Goal: Task Accomplishment & Management: Complete application form

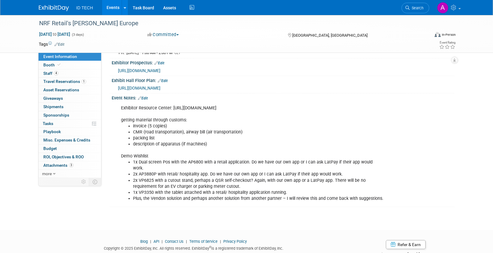
click at [46, 8] on img at bounding box center [54, 8] width 30 height 6
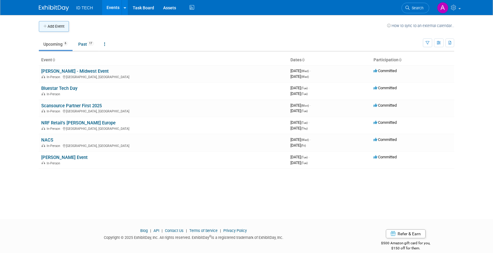
click at [46, 25] on icon "button" at bounding box center [45, 27] width 4 height 4
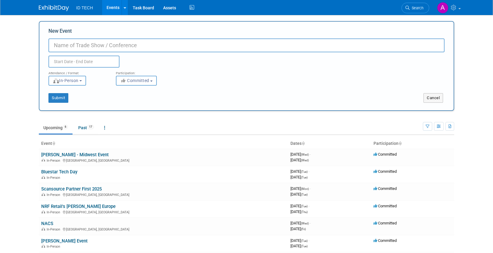
click at [130, 43] on input "New Event" at bounding box center [246, 45] width 396 height 14
type input "Vartech"
click at [91, 60] on input "text" at bounding box center [83, 62] width 71 height 12
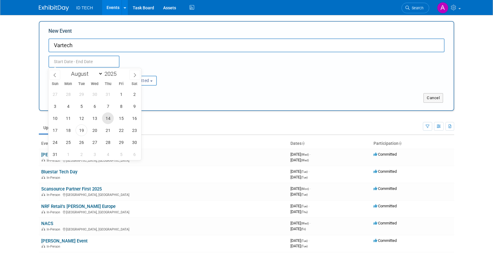
scroll to position [30, 0]
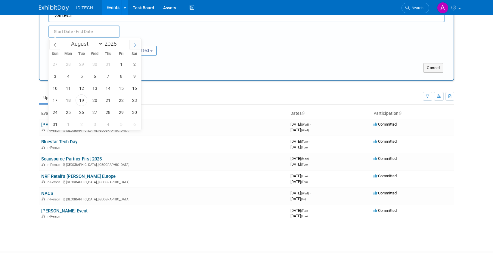
click at [133, 45] on icon at bounding box center [135, 45] width 4 height 4
select select "8"
click at [71, 89] on span "15" at bounding box center [68, 88] width 12 height 12
click at [78, 87] on span "16" at bounding box center [81, 88] width 12 height 12
type input "[DATE] to [DATE]"
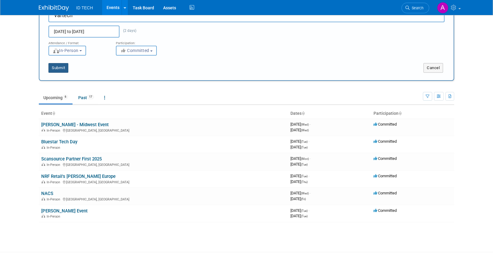
click at [55, 68] on button "Submit" at bounding box center [58, 68] width 20 height 10
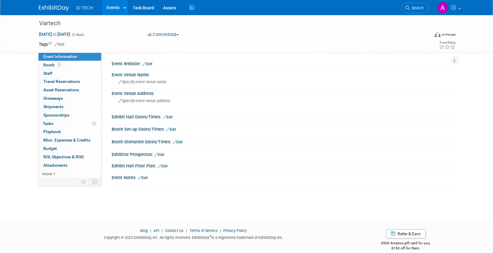
click at [150, 65] on link "Edit" at bounding box center [147, 64] width 10 height 4
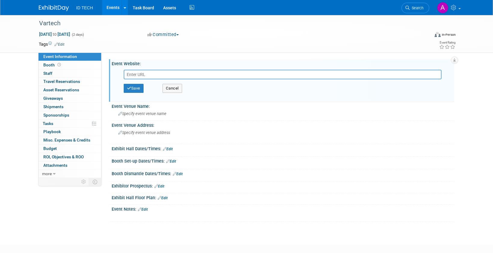
click at [156, 75] on input "text" at bounding box center [283, 75] width 318 height 10
click at [184, 76] on input "text" at bounding box center [283, 75] width 318 height 10
paste input "https://www.bluestarinc.com/en-us/events/bluestar-vartech"
type input "https://www.bluestarinc.com/en-us/events/bluestar-vartech"
click at [135, 88] on button "Save" at bounding box center [134, 88] width 20 height 9
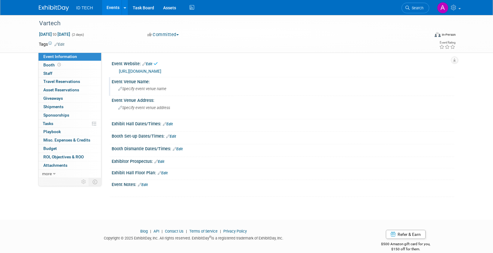
click at [148, 91] on div "Specify event venue name" at bounding box center [282, 88] width 333 height 9
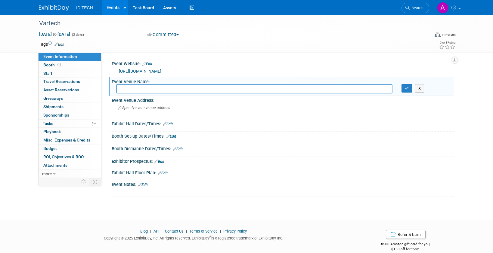
click at [444, 140] on div "Save Changes Cancel" at bounding box center [283, 141] width 342 height 4
click at [75, 211] on body "ID TECH Events Add Event Bulk Upload Events Shareable Event Boards Recently Vie…" at bounding box center [246, 126] width 493 height 253
click at [456, 114] on div "Event Information Event Info Booth Booth 0 Staff 0 Staff 0 Travel Reservations …" at bounding box center [246, 106] width 424 height 182
click at [419, 90] on button "X" at bounding box center [419, 88] width 9 height 8
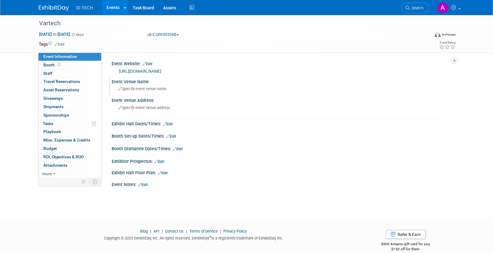
click at [179, 212] on body "ID TECH Events Add Event Bulk Upload Events Shareable Event Boards Recently Vie…" at bounding box center [246, 126] width 493 height 253
